Goal: Task Accomplishment & Management: Complete application form

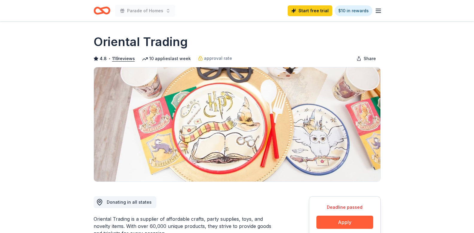
click at [106, 7] on icon "Home" at bounding box center [104, 10] width 9 height 6
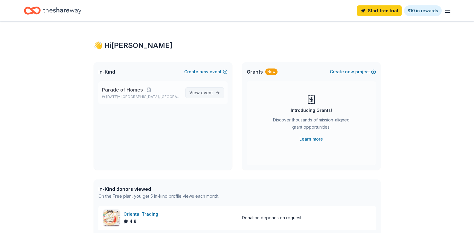
click at [203, 91] on span "event" at bounding box center [207, 92] width 12 height 5
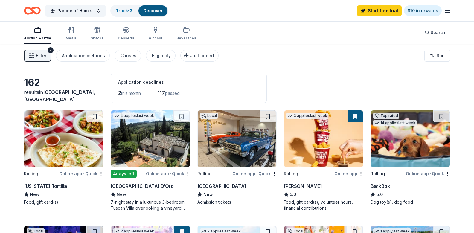
click at [45, 56] on span "Filter" at bounding box center [41, 55] width 10 height 7
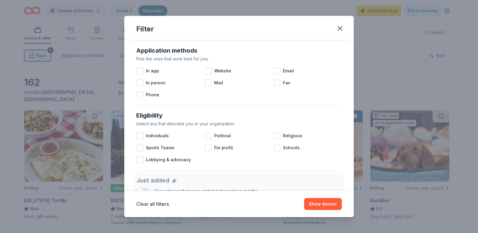
scroll to position [75, 0]
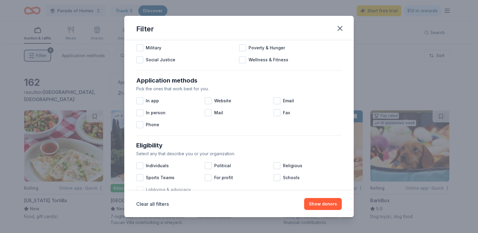
click at [141, 188] on div at bounding box center [139, 189] width 7 height 7
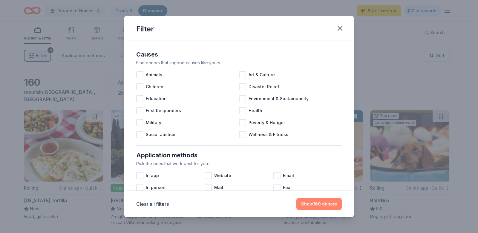
click at [321, 205] on button "Show 160 donors" at bounding box center [319, 204] width 45 height 12
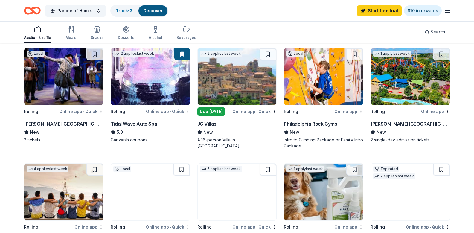
scroll to position [179, 0]
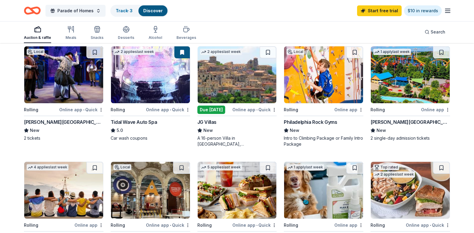
click at [51, 126] on div "Fulton Theatre" at bounding box center [64, 121] width 80 height 7
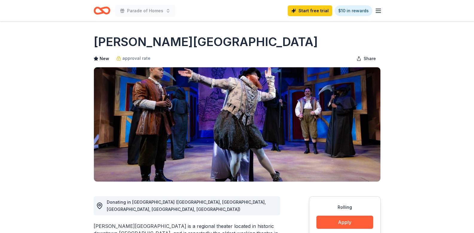
click at [381, 11] on line "button" at bounding box center [378, 11] width 5 height 0
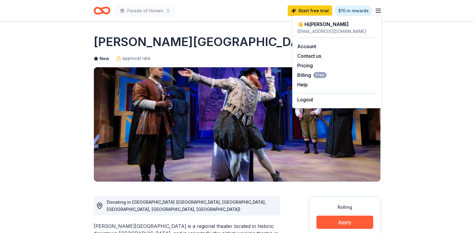
drag, startPoint x: 28, startPoint y: 57, endPoint x: 54, endPoint y: 42, distance: 28.8
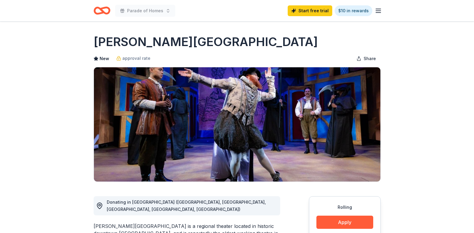
click at [100, 9] on icon "Home" at bounding box center [104, 10] width 9 height 6
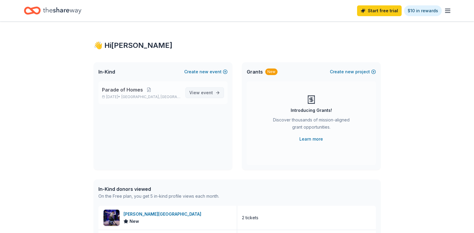
click at [205, 92] on span "event" at bounding box center [207, 92] width 12 height 5
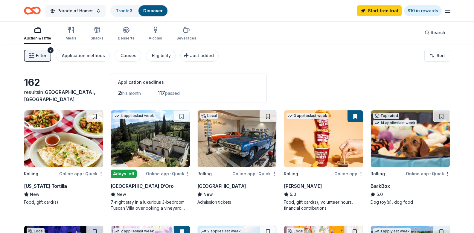
click at [82, 10] on span "Parade of Homes" at bounding box center [75, 10] width 36 height 7
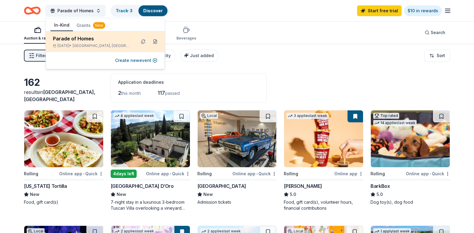
click at [154, 41] on button at bounding box center [155, 42] width 10 height 10
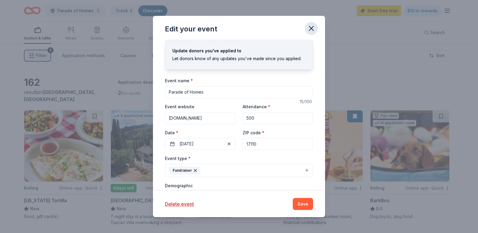
click at [313, 27] on icon "button" at bounding box center [312, 28] width 4 height 4
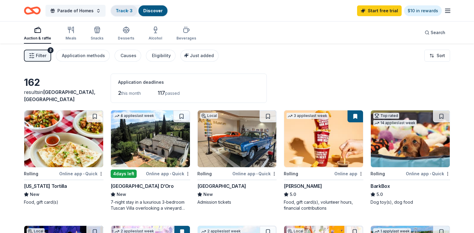
click at [125, 9] on link "Track · 3" at bounding box center [124, 10] width 17 height 5
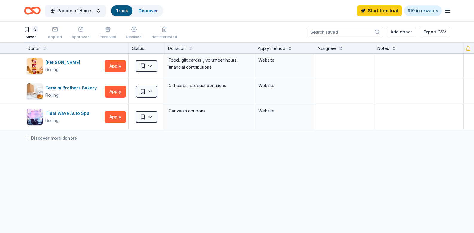
scroll to position [0, 0]
click at [119, 12] on link "Track" at bounding box center [122, 10] width 12 height 5
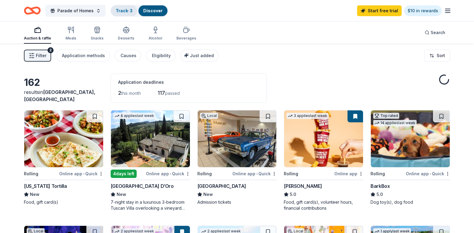
click at [121, 9] on link "Track · 3" at bounding box center [124, 10] width 17 height 5
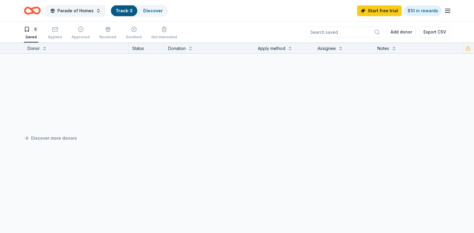
scroll to position [0, 0]
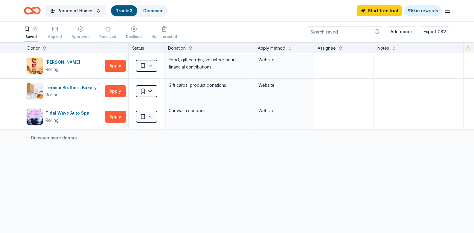
click at [105, 36] on div "Received" at bounding box center [107, 36] width 17 height 5
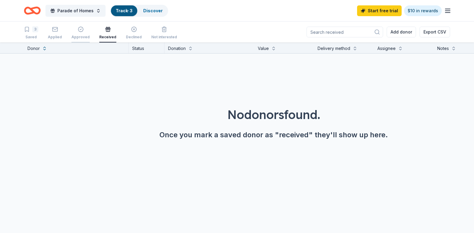
click at [81, 37] on div "Approved" at bounding box center [80, 37] width 18 height 5
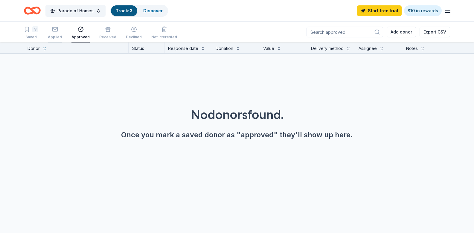
click at [60, 38] on div "Applied" at bounding box center [55, 37] width 14 height 5
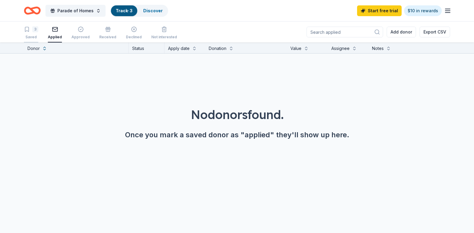
click at [27, 32] on div "3 Saved" at bounding box center [31, 32] width 14 height 13
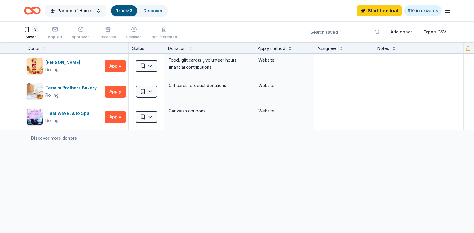
click at [76, 10] on span "Parade of Homes" at bounding box center [75, 10] width 36 height 7
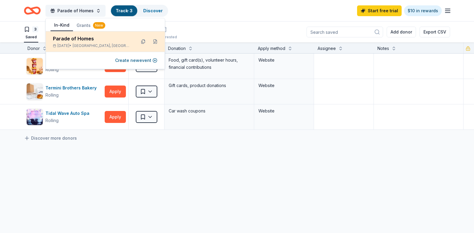
click at [83, 43] on div "Parade of Homes Sep 27, 2025 • Harrisburg, PA" at bounding box center [92, 41] width 78 height 13
click at [79, 38] on div "Parade of Homes" at bounding box center [92, 38] width 78 height 7
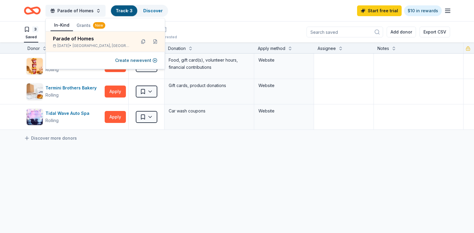
click at [213, 15] on div "Parade of Homes Track · 3 Discover Start free trial $10 in rewards" at bounding box center [237, 11] width 426 height 14
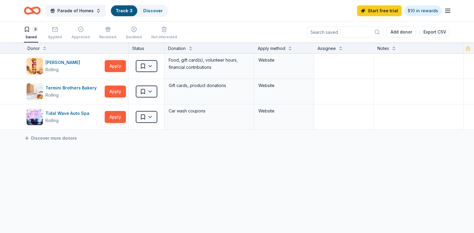
click at [29, 12] on icon "Home" at bounding box center [32, 11] width 17 height 14
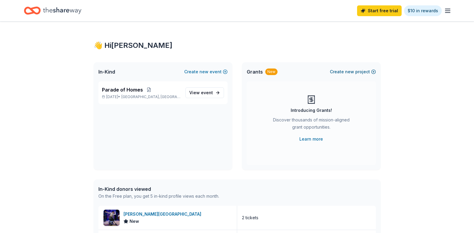
click at [347, 71] on span "new" at bounding box center [349, 71] width 9 height 7
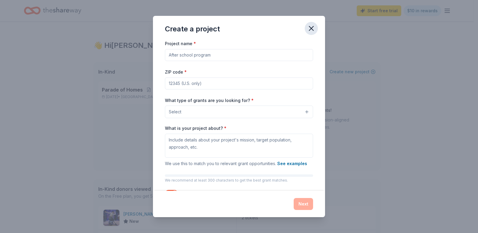
click at [310, 26] on icon "button" at bounding box center [311, 28] width 8 height 8
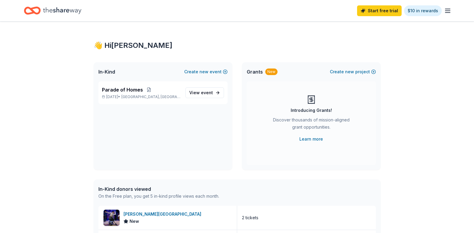
click at [34, 10] on icon "Home" at bounding box center [32, 11] width 17 height 14
click at [134, 90] on span "Parade of Homes" at bounding box center [122, 89] width 41 height 7
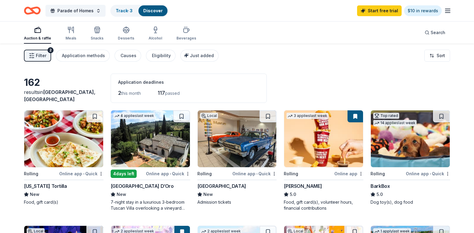
scroll to position [30, 0]
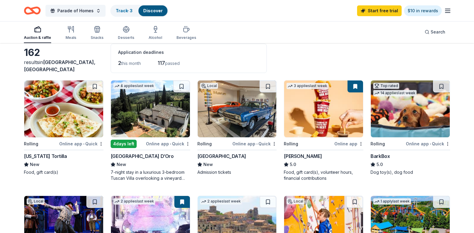
click at [237, 121] on img at bounding box center [237, 108] width 79 height 57
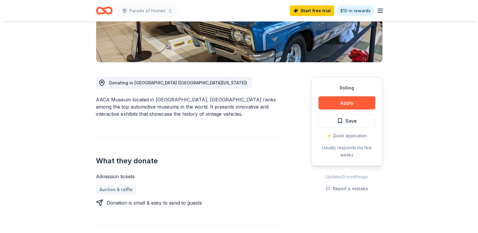
scroll to position [120, 0]
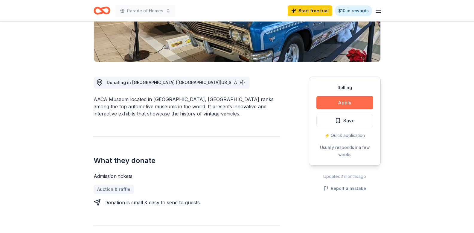
click at [338, 106] on button "Apply" at bounding box center [344, 102] width 57 height 13
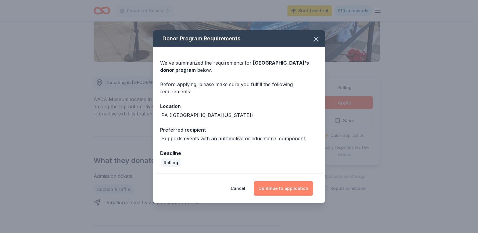
click at [273, 188] on button "Continue to application" at bounding box center [284, 188] width 60 height 14
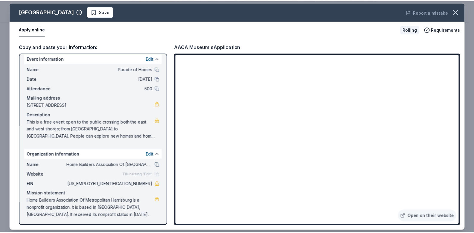
scroll to position [5, 0]
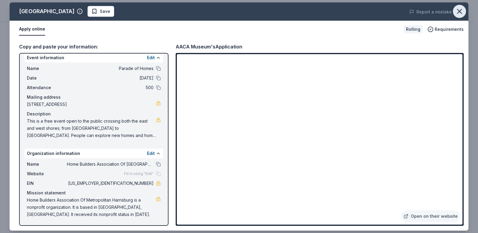
click at [461, 11] on icon "button" at bounding box center [460, 11] width 8 height 8
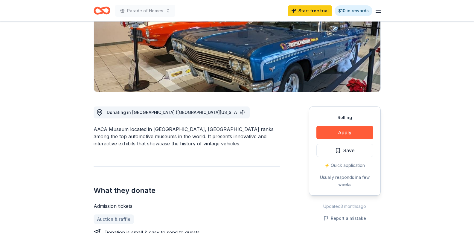
scroll to position [0, 0]
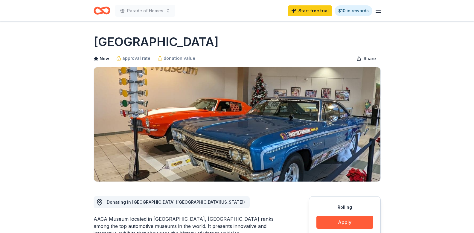
click at [104, 11] on icon "Home" at bounding box center [104, 10] width 9 height 6
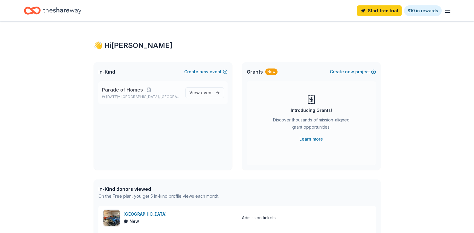
click at [124, 89] on span "Parade of Homes" at bounding box center [122, 89] width 41 height 7
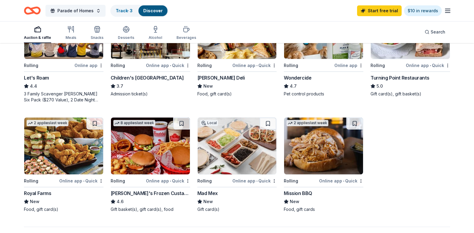
scroll to position [299, 0]
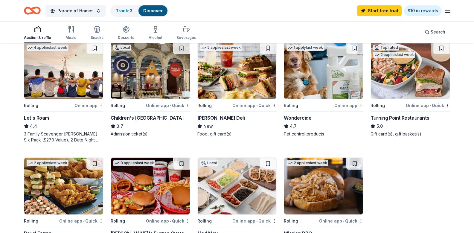
click at [416, 99] on img at bounding box center [410, 70] width 79 height 57
click at [220, 99] on img at bounding box center [237, 70] width 79 height 57
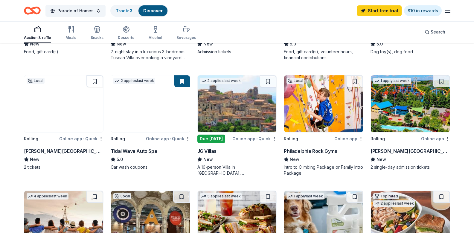
scroll to position [150, 0]
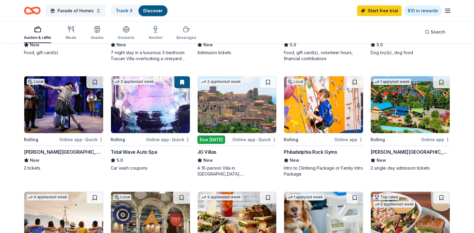
click at [239, 133] on img at bounding box center [237, 104] width 79 height 57
click at [134, 155] on div "Tidal Wave Auto Spa" at bounding box center [134, 151] width 46 height 7
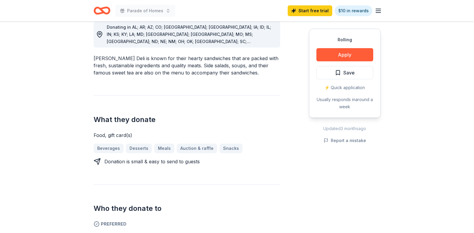
scroll to position [150, 0]
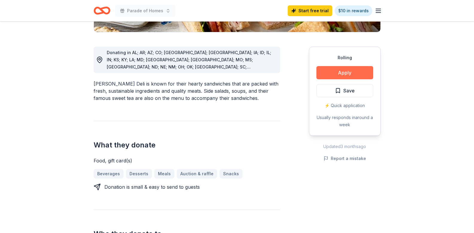
click at [345, 71] on button "Apply" at bounding box center [344, 72] width 57 height 13
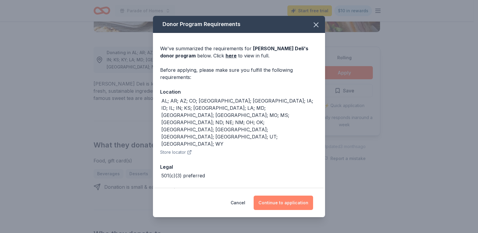
click at [283, 198] on button "Continue to application" at bounding box center [284, 203] width 60 height 14
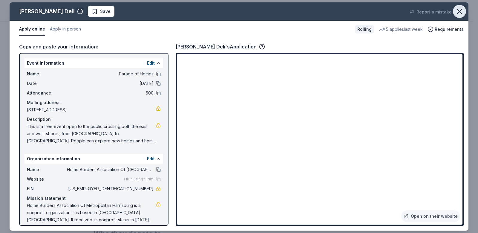
click at [459, 9] on icon "button" at bounding box center [460, 11] width 8 height 8
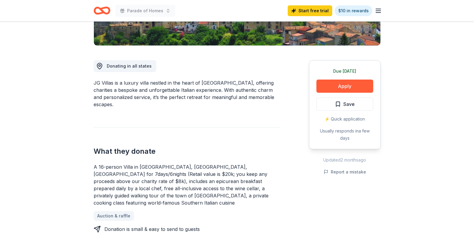
scroll to position [30, 0]
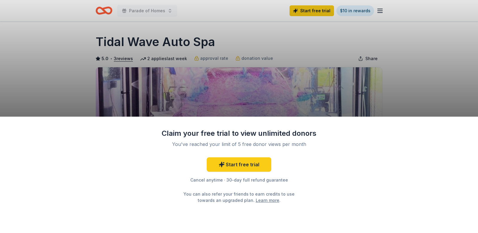
click at [41, 74] on div "Claim your free trial to view unlimited donors You've reached your limit of 5 f…" at bounding box center [239, 116] width 478 height 233
